Goal: Obtain resource: Download file/media

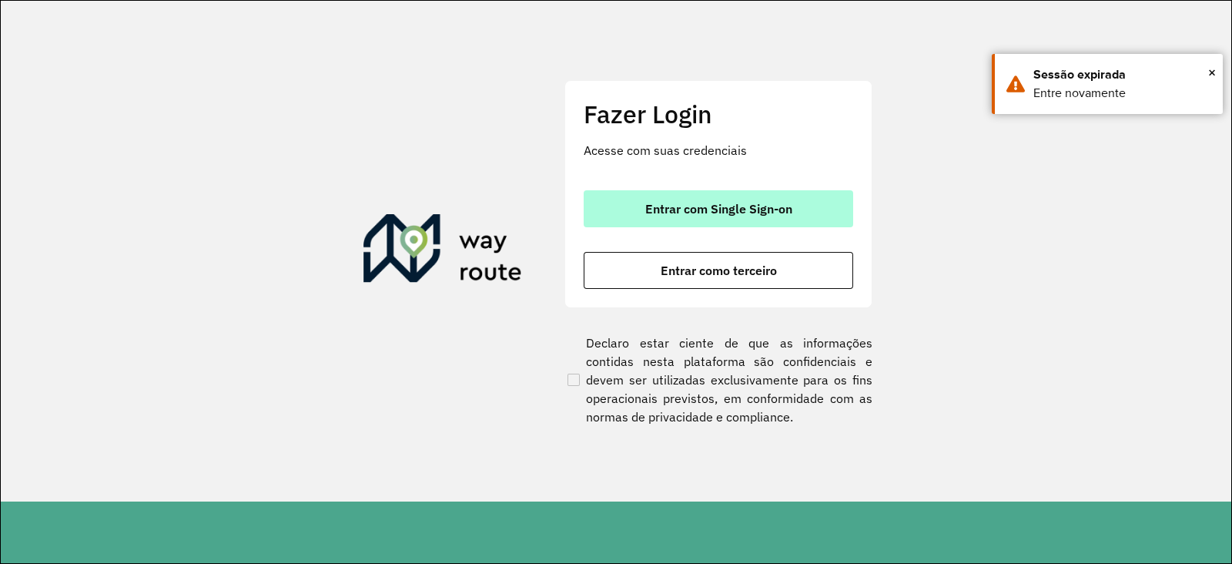
click at [711, 220] on button "Entrar com Single Sign-on" at bounding box center [719, 208] width 270 height 37
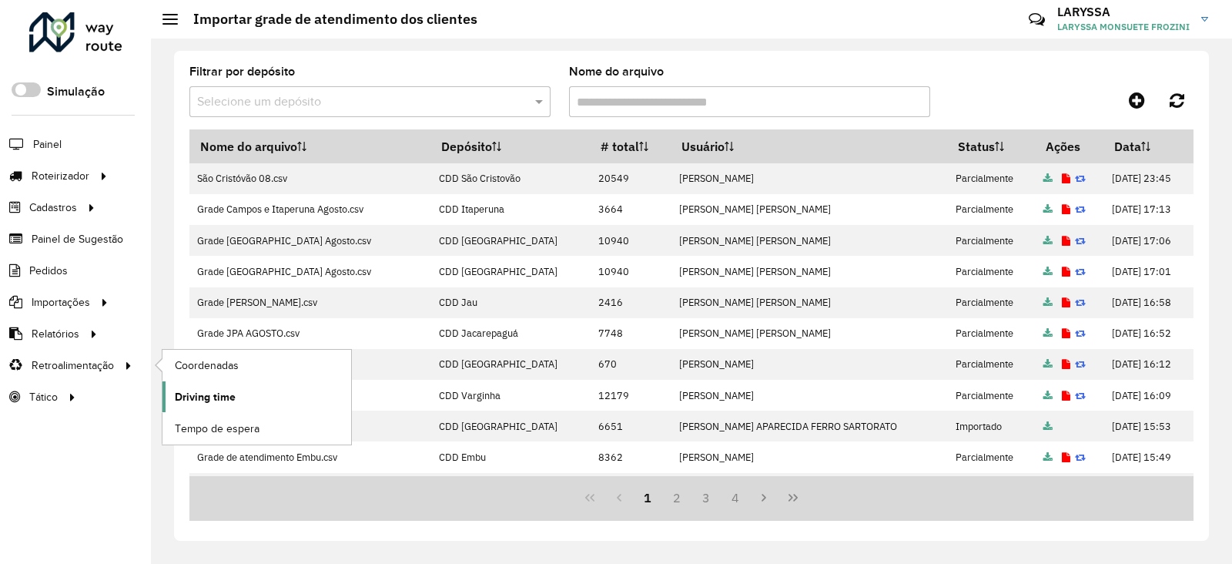
click at [210, 394] on span "Driving time" at bounding box center [205, 397] width 61 height 16
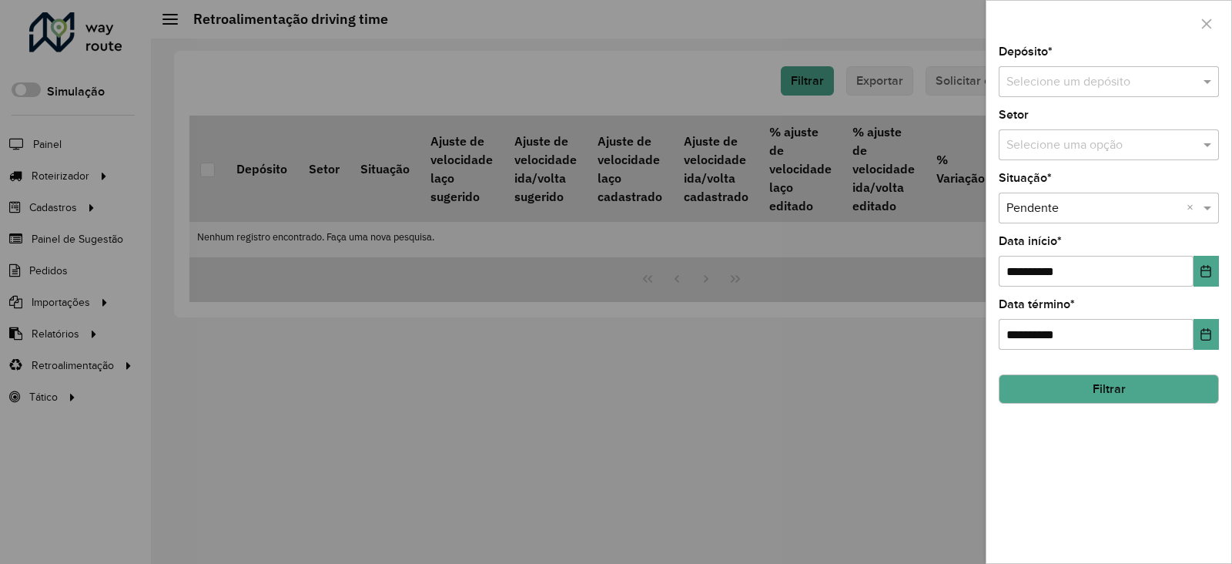
click at [1057, 80] on input "text" at bounding box center [1094, 82] width 174 height 18
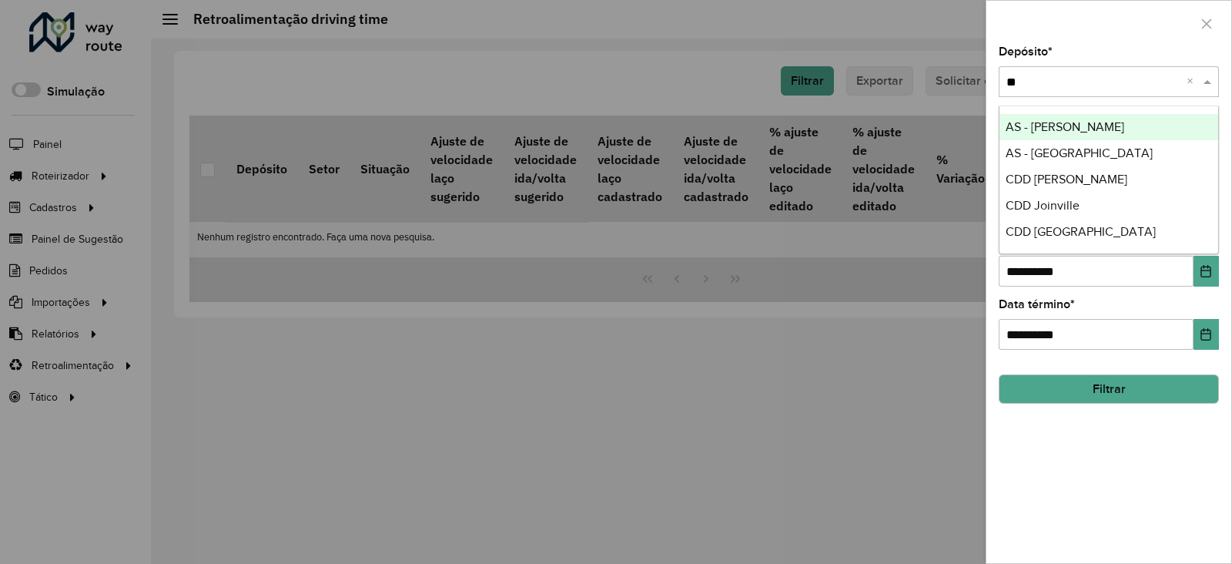
type input "***"
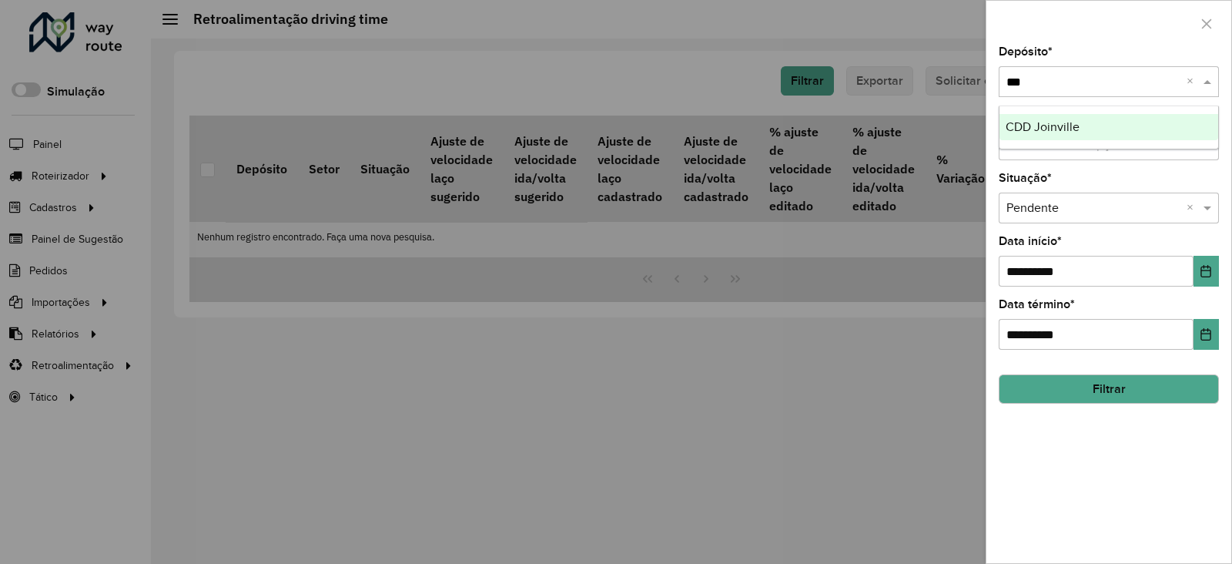
click at [1063, 132] on span "CDD Joinville" at bounding box center [1043, 126] width 74 height 13
click at [1205, 273] on icon "Choose Date" at bounding box center [1206, 271] width 12 height 12
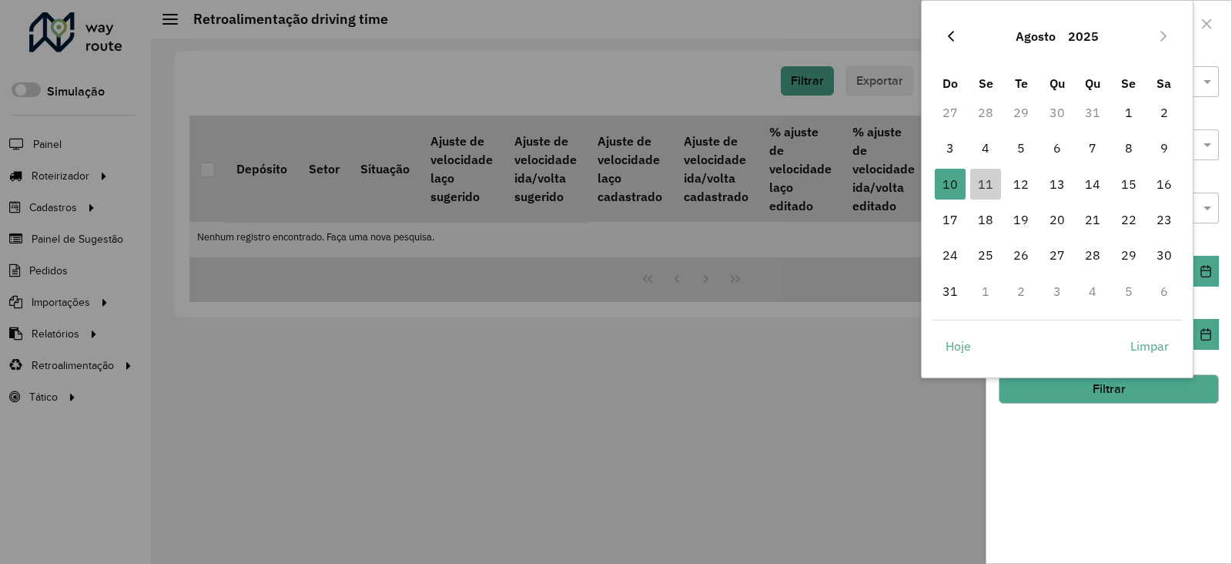
click at [950, 30] on icon "Previous Month" at bounding box center [951, 36] width 12 height 12
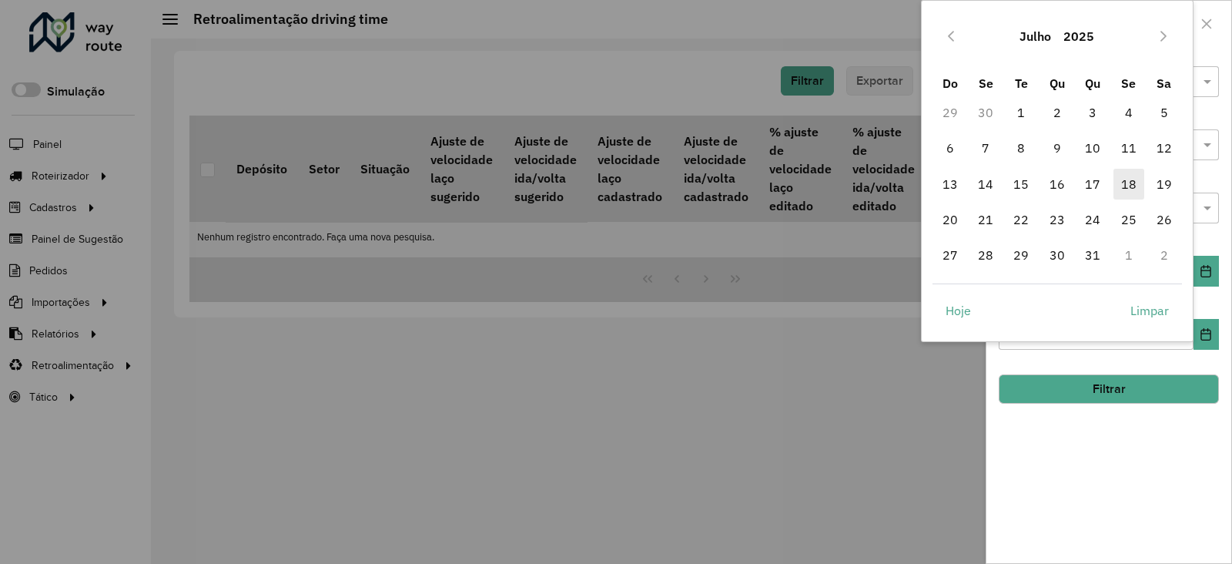
click at [1129, 180] on span "18" at bounding box center [1129, 184] width 31 height 31
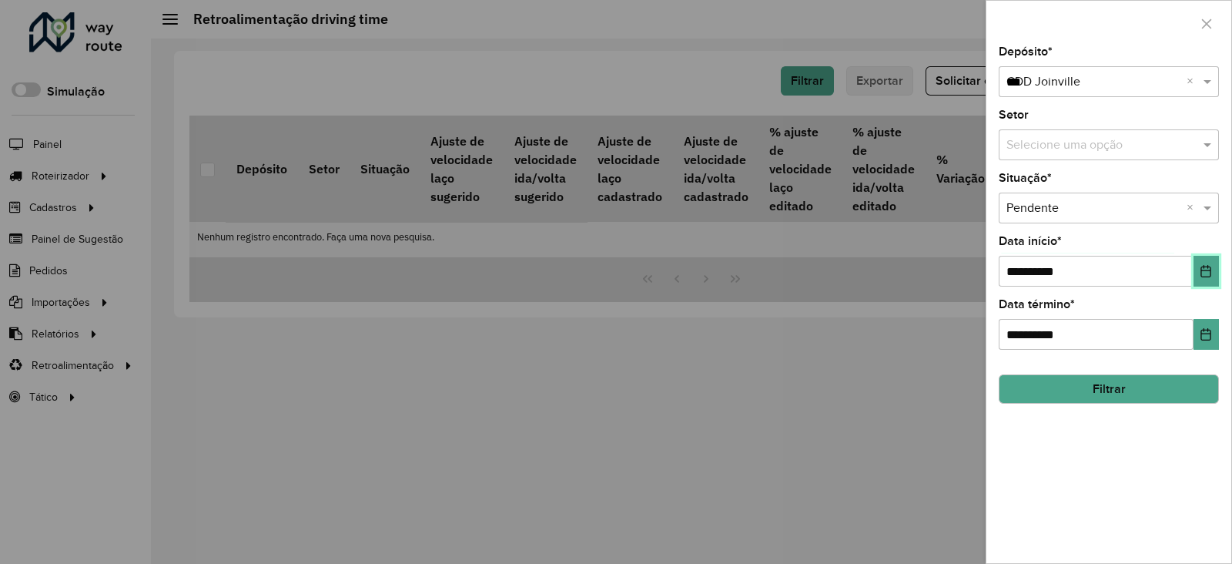
click at [1202, 273] on icon "Choose Date" at bounding box center [1207, 271] width 10 height 12
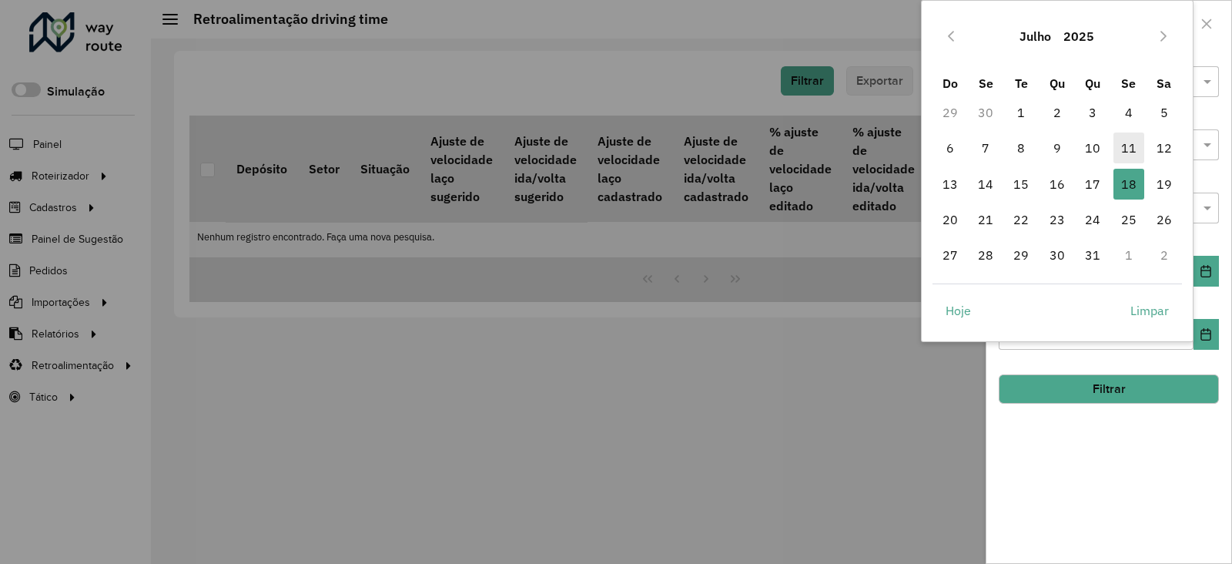
click at [1135, 146] on span "11" at bounding box center [1129, 147] width 31 height 31
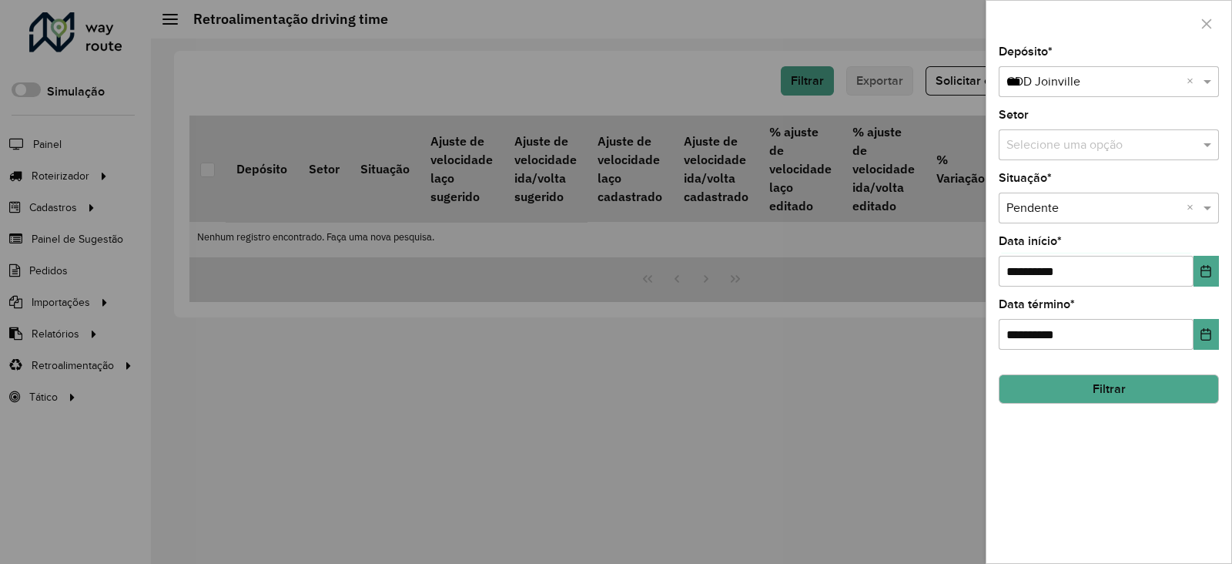
click at [1113, 389] on button "Filtrar" at bounding box center [1109, 388] width 220 height 29
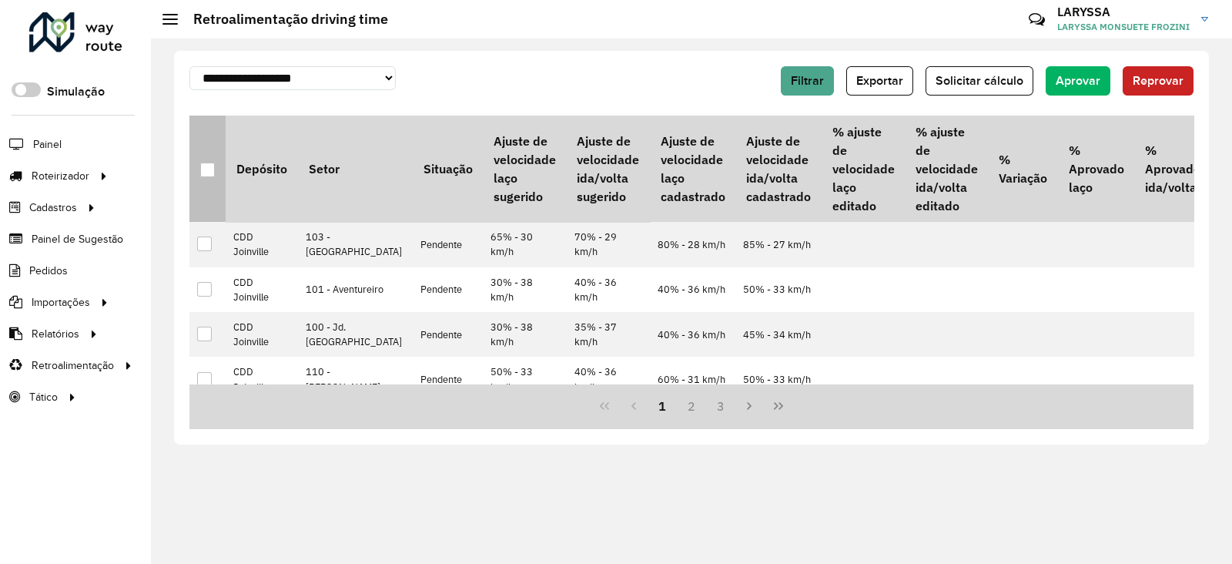
click at [204, 175] on div at bounding box center [207, 170] width 15 height 15
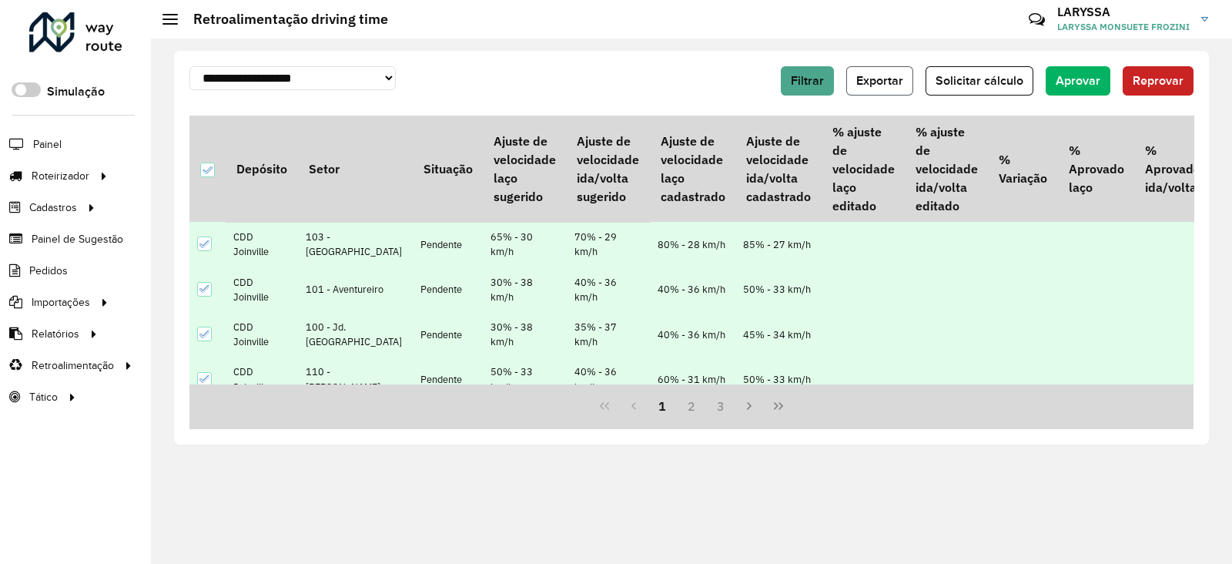
click at [887, 75] on span "Exportar" at bounding box center [880, 80] width 47 height 13
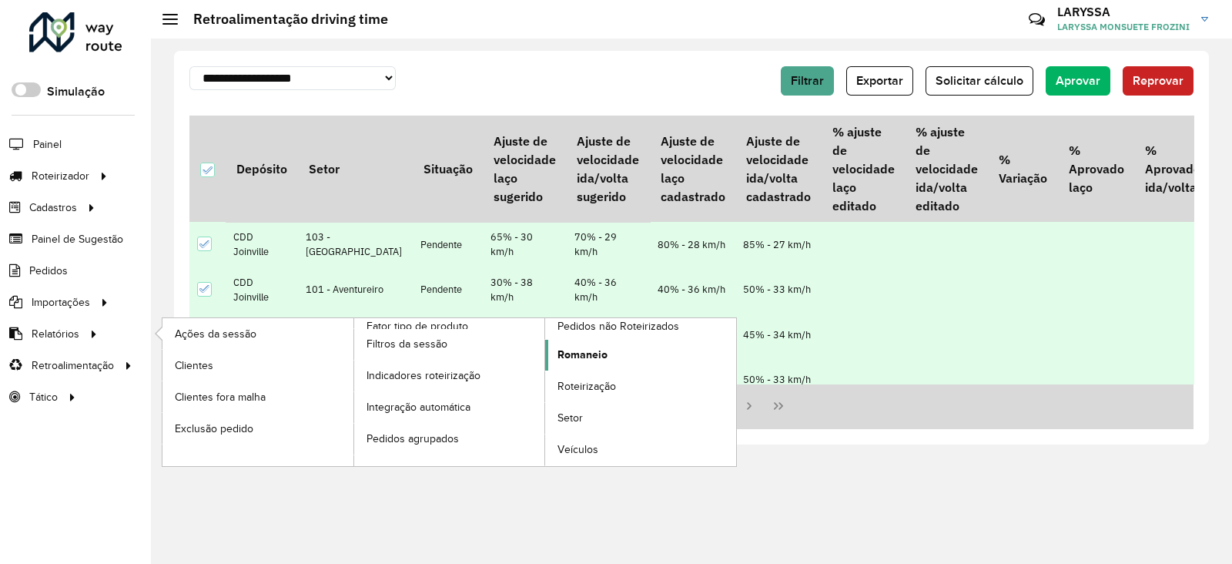
click at [612, 360] on link "Romaneio" at bounding box center [640, 355] width 191 height 31
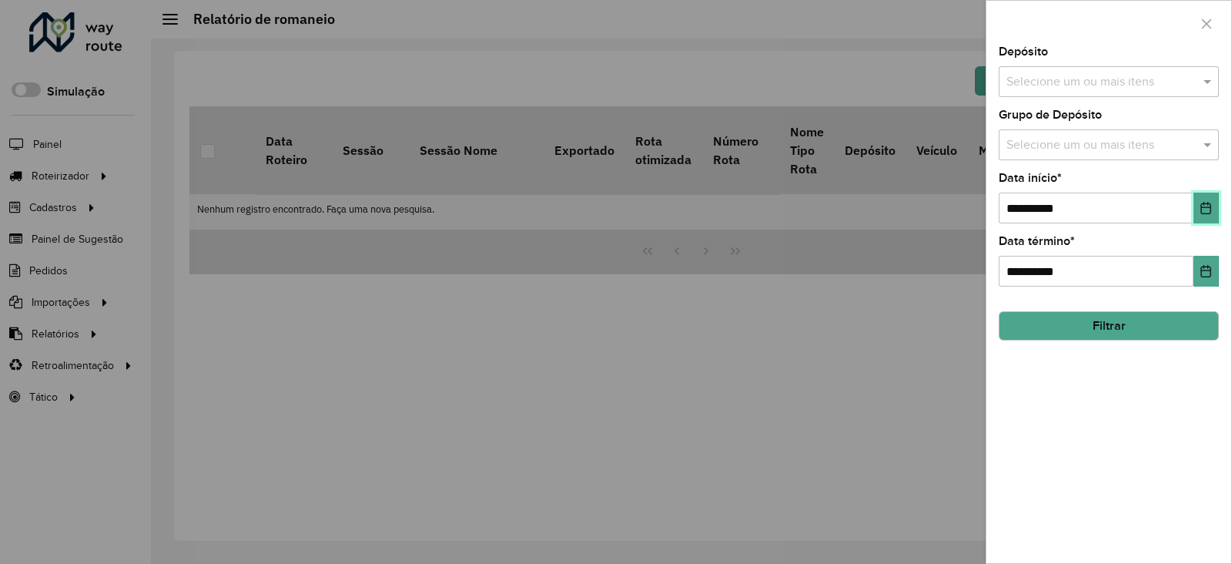
click at [1211, 210] on icon "Choose Date" at bounding box center [1207, 208] width 10 height 12
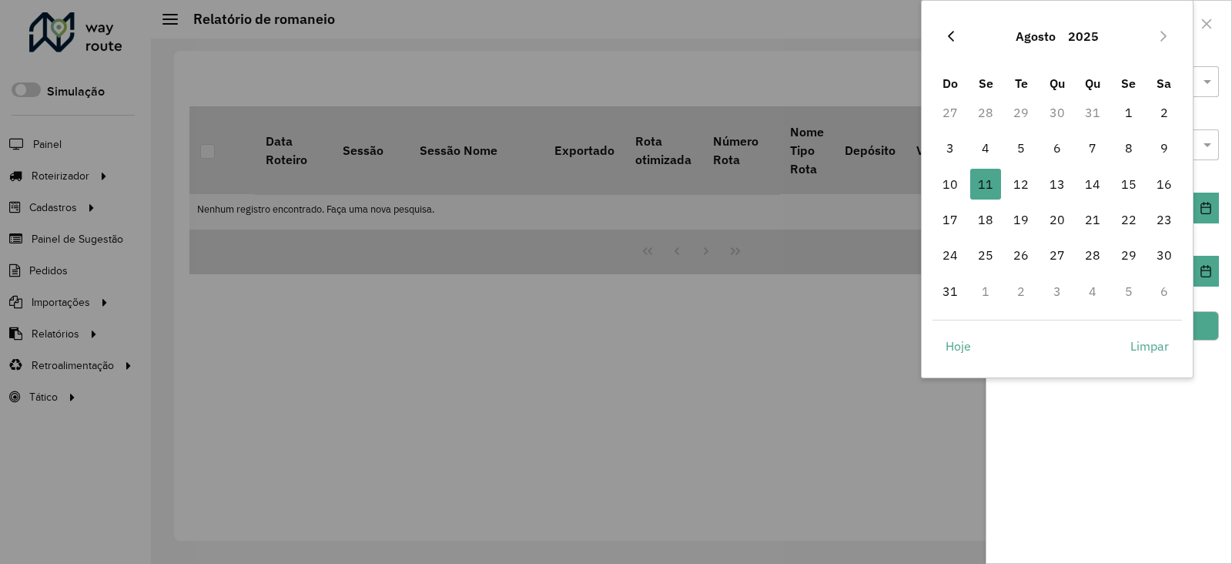
click at [947, 31] on icon "Previous Month" at bounding box center [951, 36] width 12 height 12
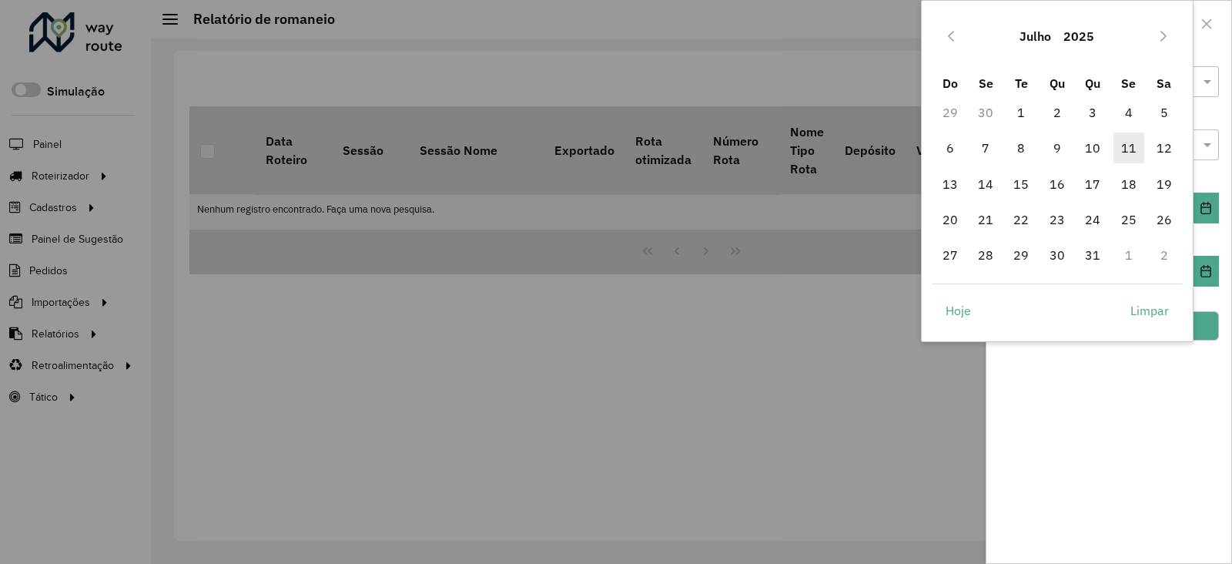
click at [1135, 150] on span "11" at bounding box center [1129, 147] width 31 height 31
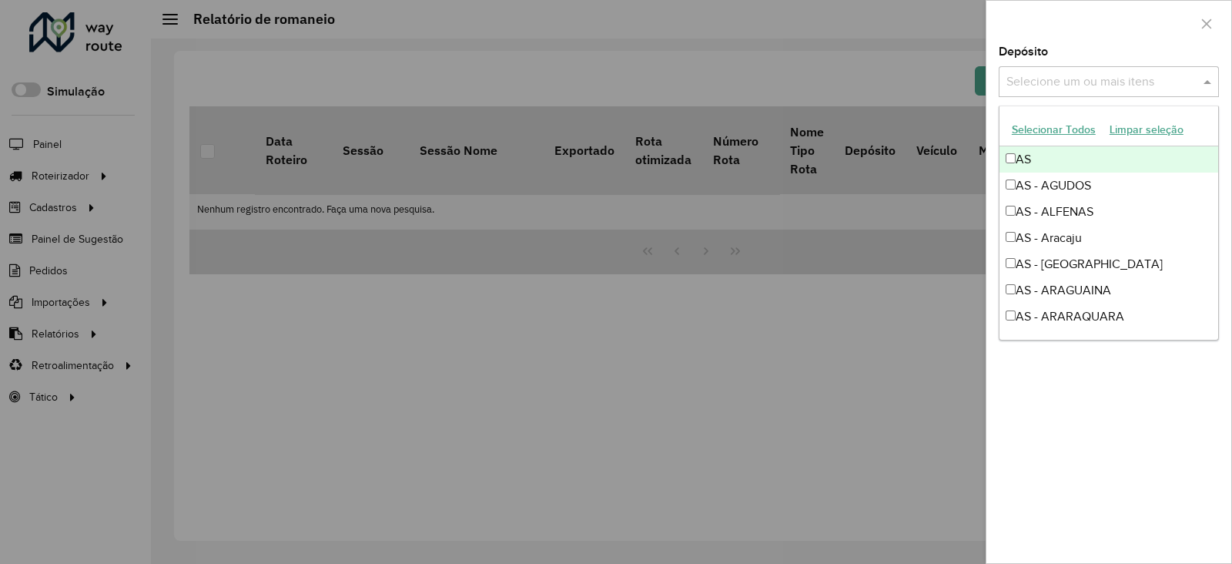
click at [1094, 84] on input "text" at bounding box center [1101, 82] width 197 height 18
type input "***"
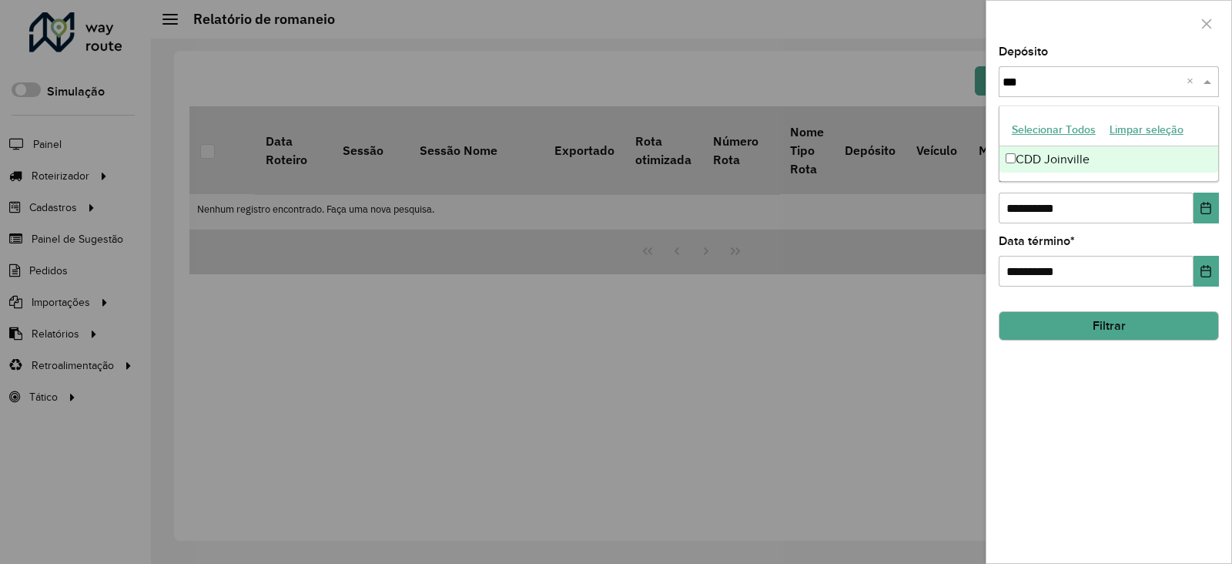
click at [1091, 156] on div "CDD Joinville" at bounding box center [1109, 159] width 219 height 26
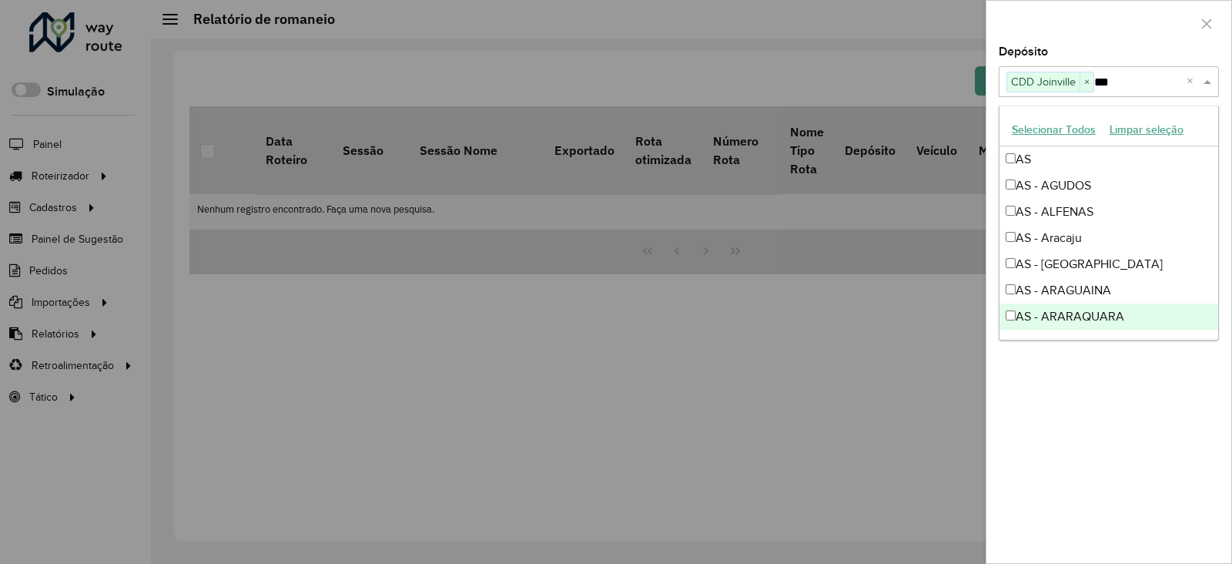
click at [1169, 421] on div "**********" at bounding box center [1109, 304] width 245 height 517
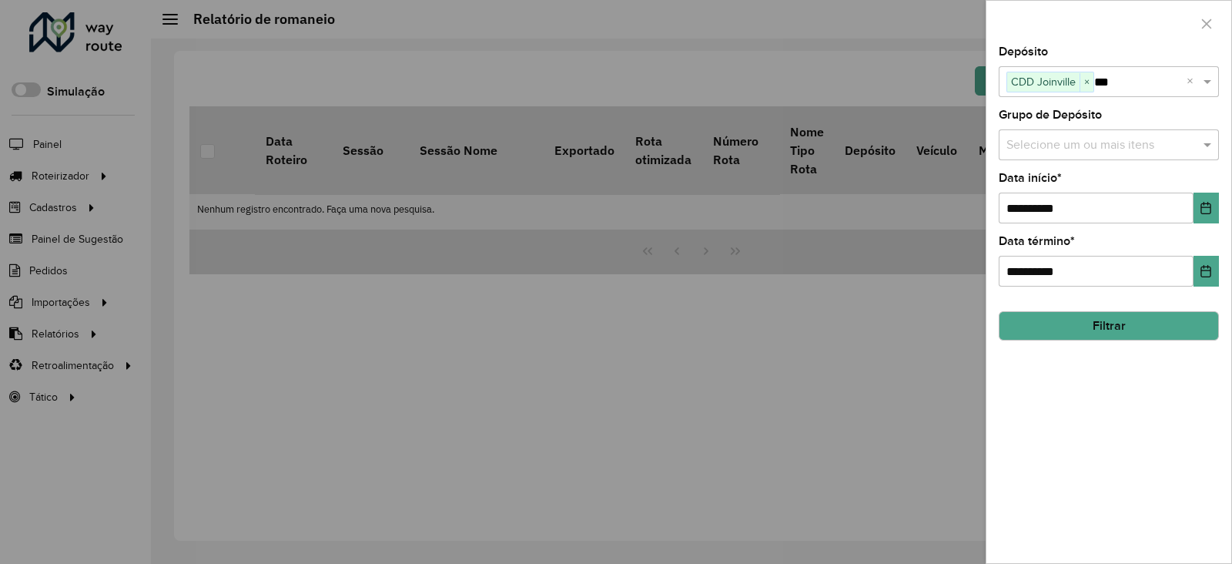
click at [1113, 325] on button "Filtrar" at bounding box center [1109, 325] width 220 height 29
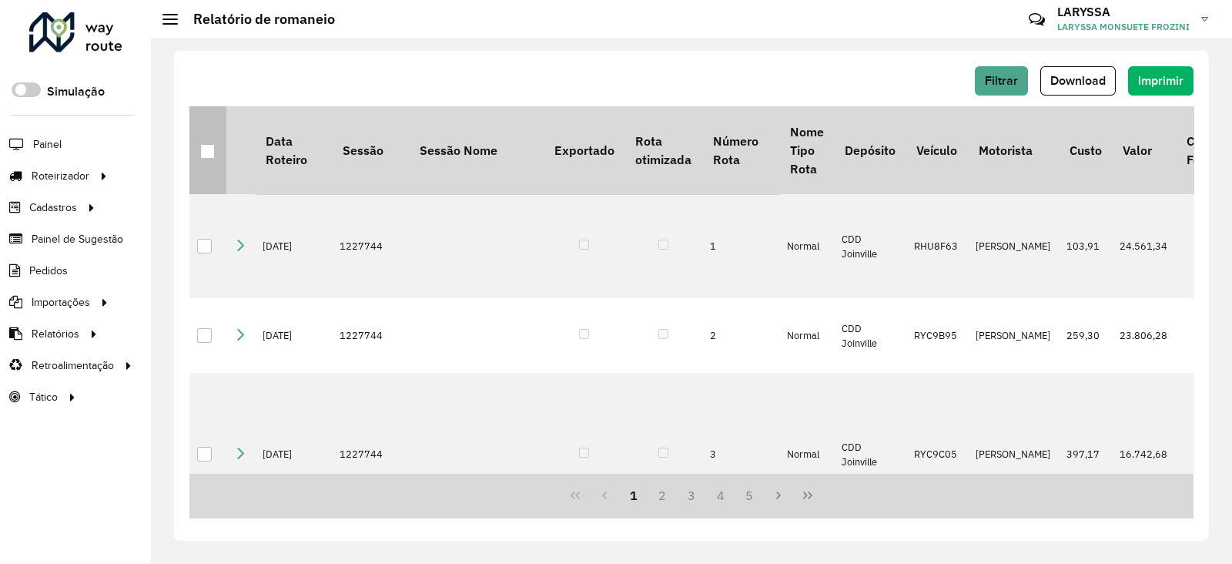
click at [204, 155] on div at bounding box center [207, 151] width 15 height 15
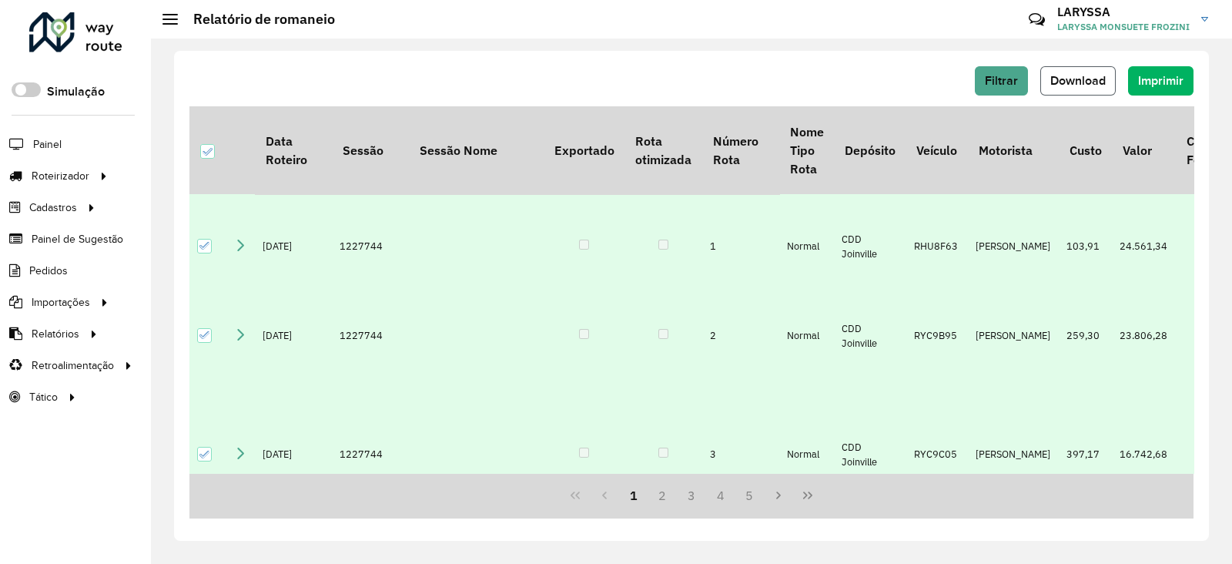
click at [1071, 80] on span "Download" at bounding box center [1078, 80] width 55 height 13
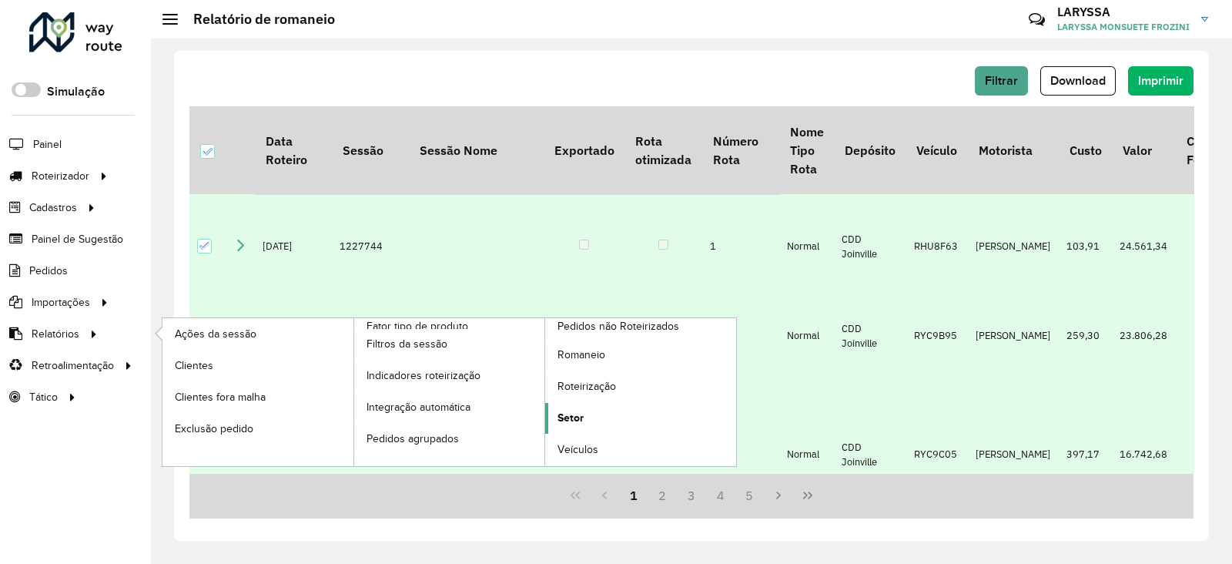
click at [589, 418] on link "Setor" at bounding box center [640, 418] width 191 height 31
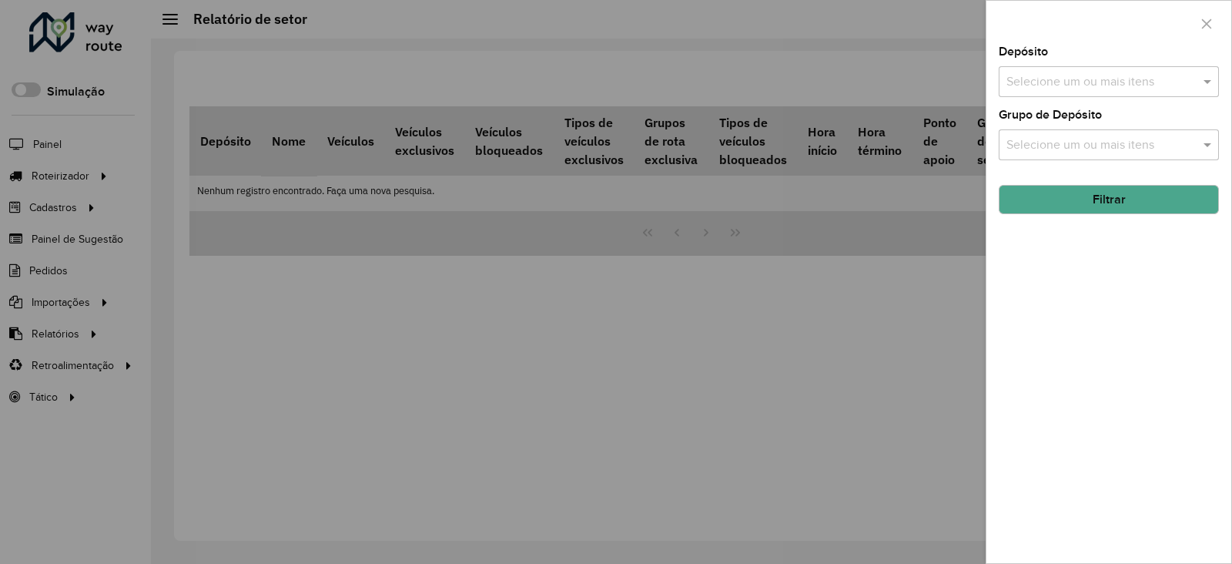
click at [1052, 79] on input "text" at bounding box center [1101, 82] width 197 height 18
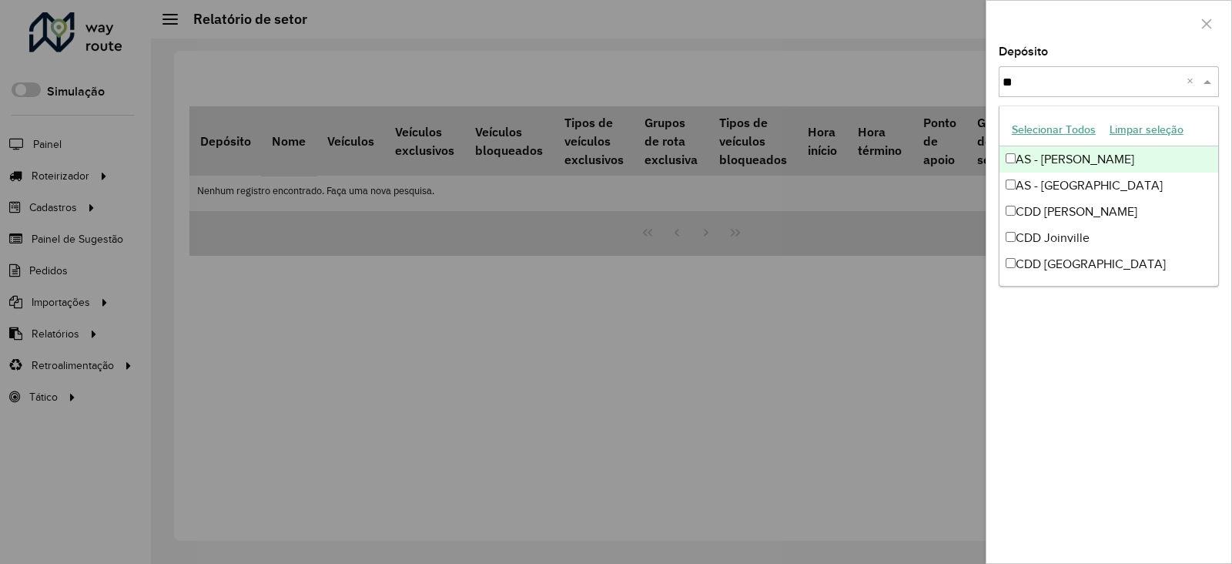
type input "***"
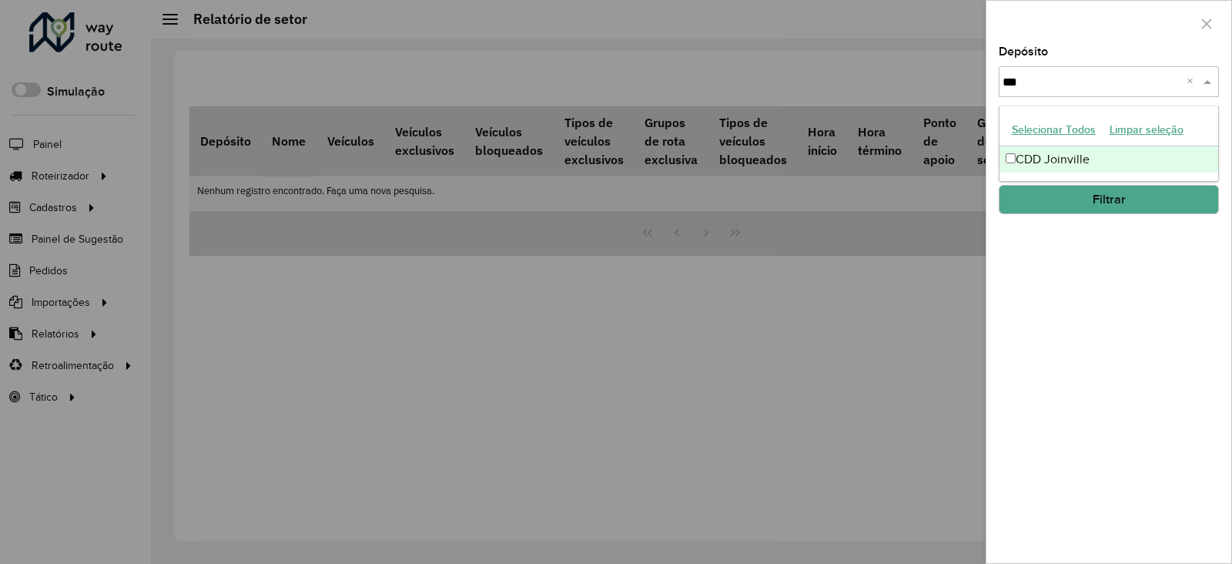
click at [1086, 148] on div "CDD Joinville" at bounding box center [1109, 159] width 219 height 26
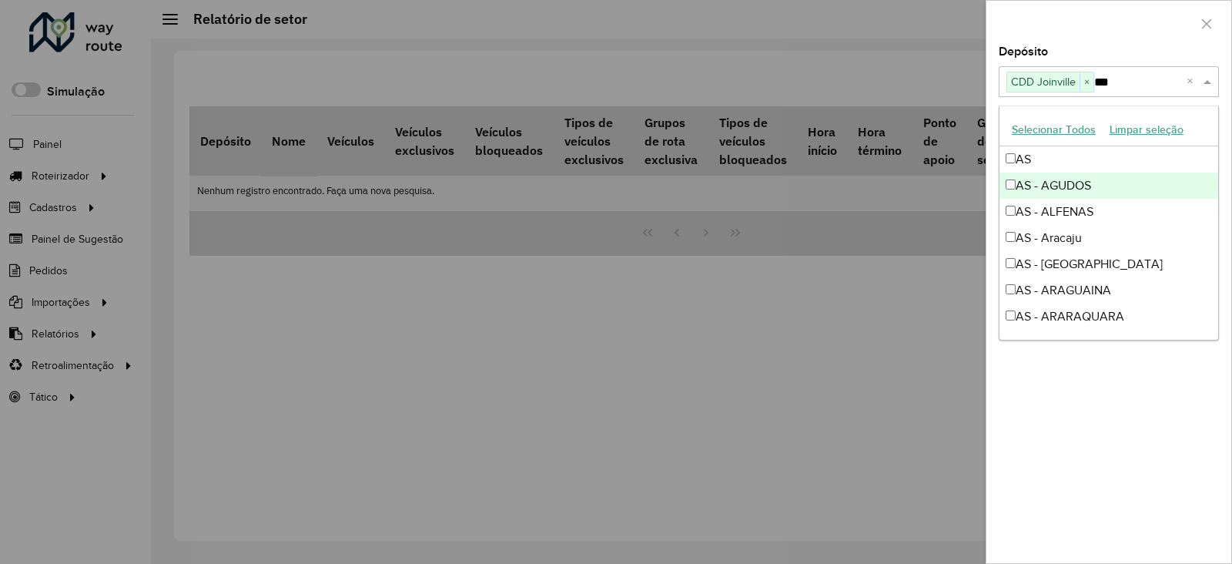
click at [1225, 501] on div "Depósito Selecione um ou mais itens CDD Joinville × *** × Grupo de Depósito Sel…" at bounding box center [1109, 304] width 245 height 517
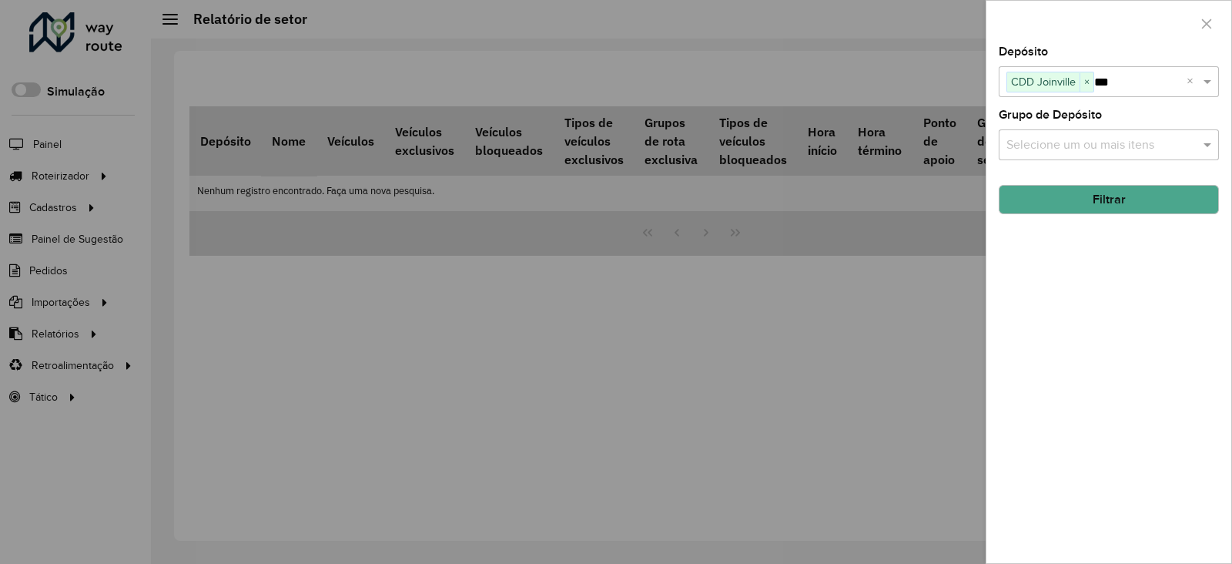
click at [1098, 194] on button "Filtrar" at bounding box center [1109, 199] width 220 height 29
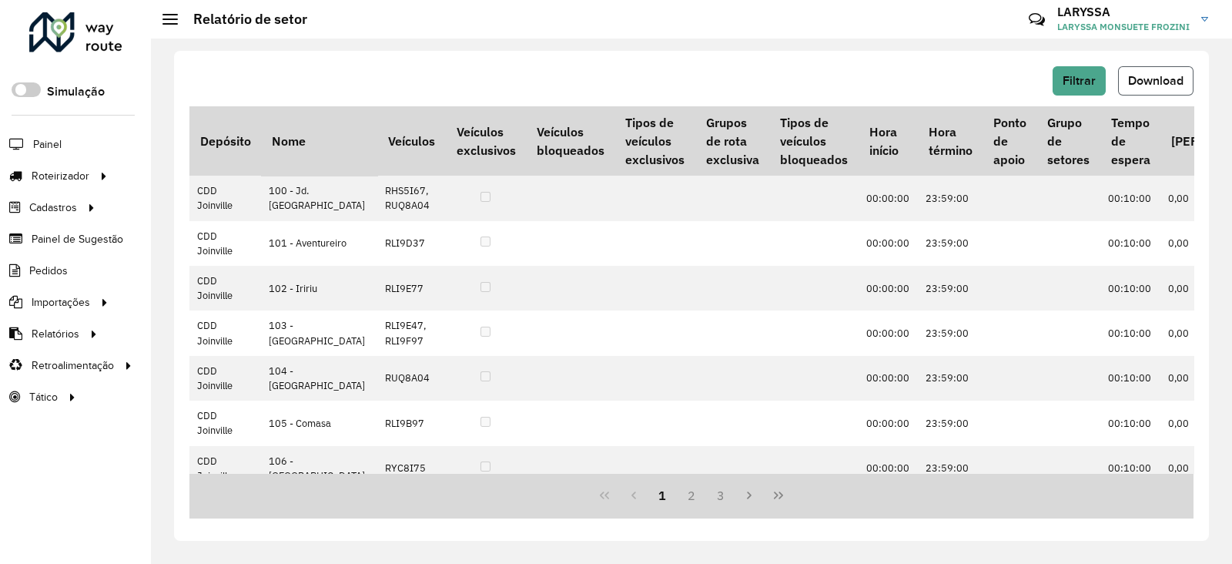
click at [1152, 85] on span "Download" at bounding box center [1155, 80] width 55 height 13
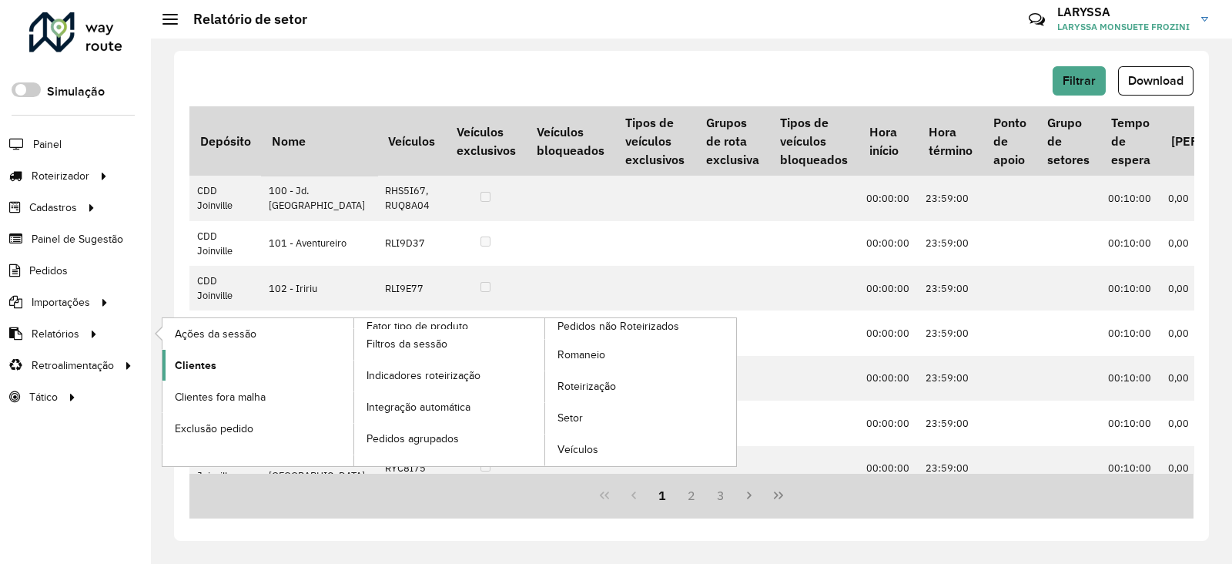
click at [163, 367] on link "Clientes" at bounding box center [258, 365] width 191 height 31
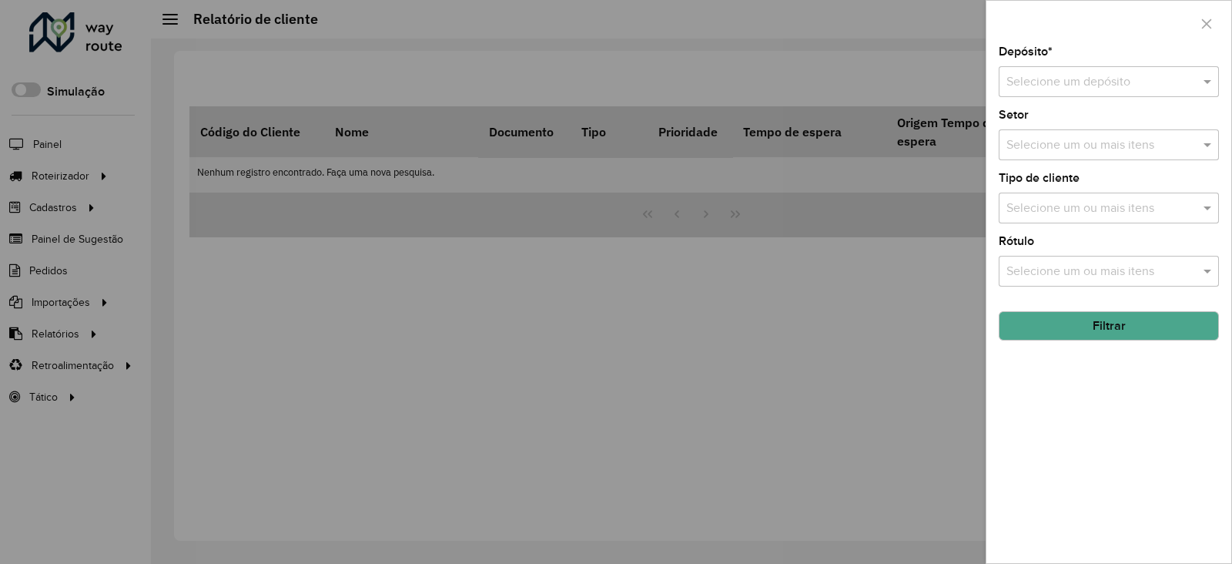
click at [1041, 71] on div "Selecione um depósito" at bounding box center [1109, 81] width 220 height 31
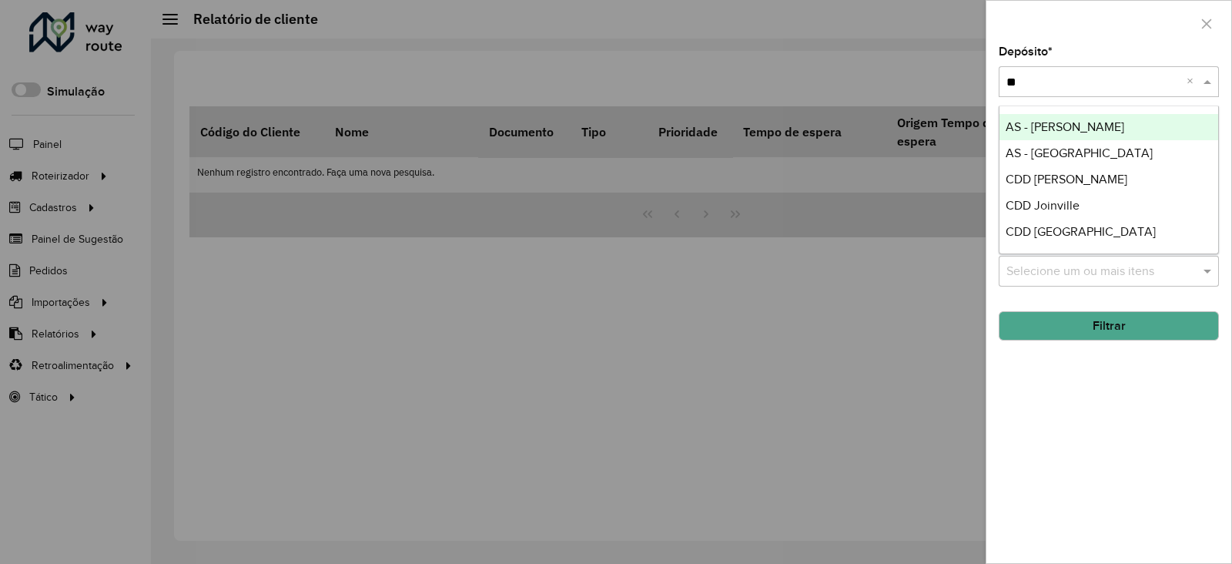
type input "***"
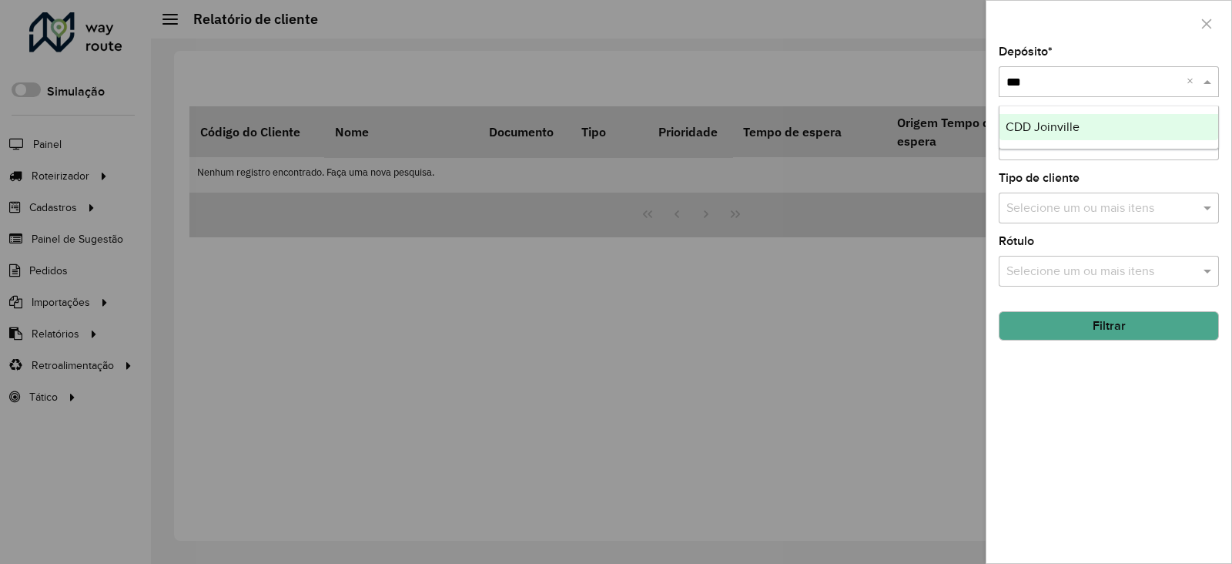
click at [1044, 117] on div "CDD Joinville" at bounding box center [1109, 127] width 219 height 26
click at [1135, 327] on button "Filtrar" at bounding box center [1109, 325] width 220 height 29
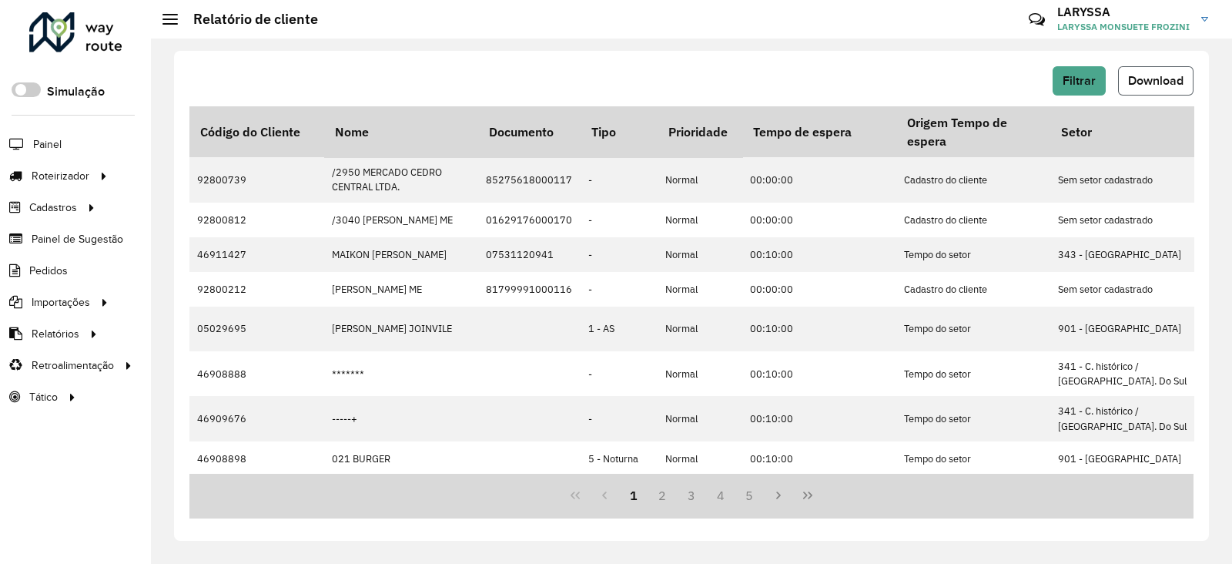
click at [1170, 74] on span "Download" at bounding box center [1155, 80] width 55 height 13
